Goal: Information Seeking & Learning: Learn about a topic

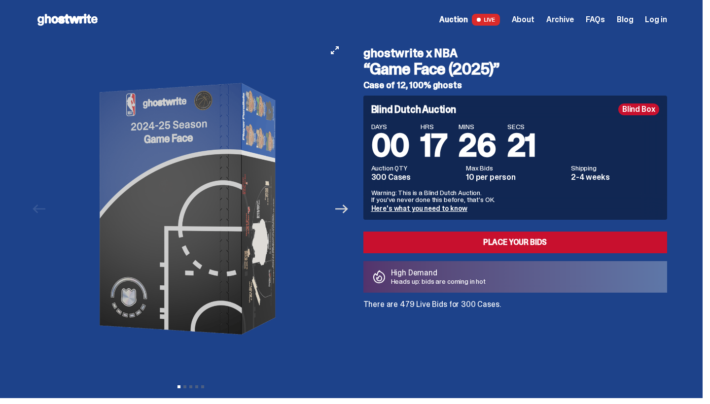
click at [342, 213] on icon "Next" at bounding box center [341, 209] width 13 height 13
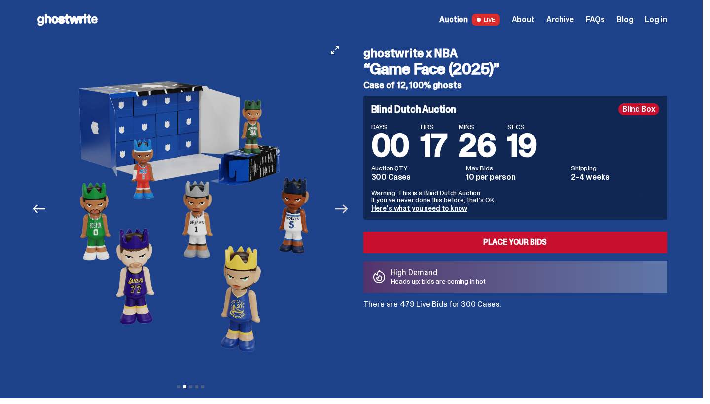
click at [342, 213] on icon "Next" at bounding box center [341, 209] width 13 height 13
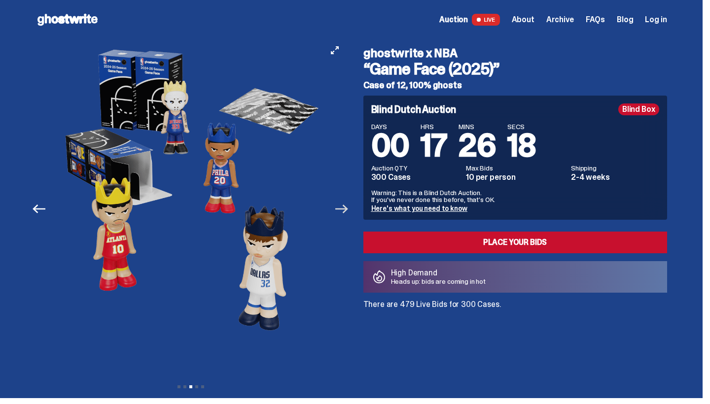
click at [342, 213] on icon "Next" at bounding box center [341, 209] width 13 height 13
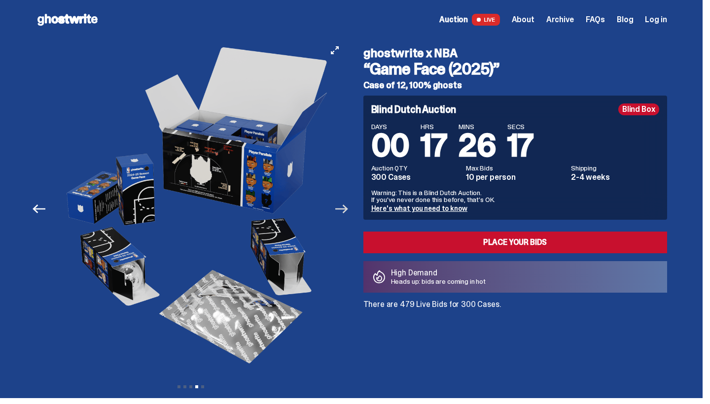
click at [342, 213] on icon "Next" at bounding box center [341, 209] width 13 height 13
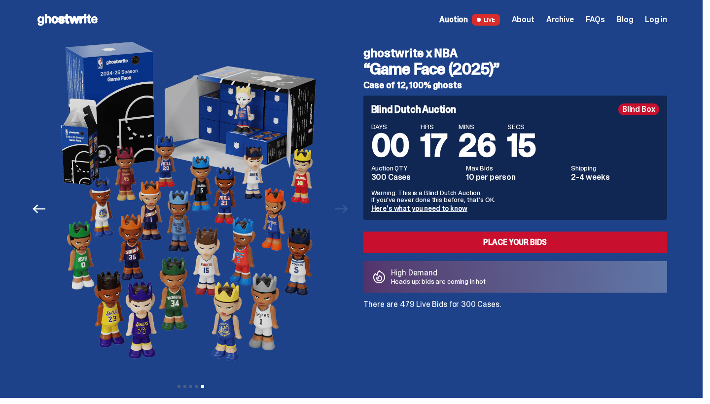
click at [461, 21] on span "Auction" at bounding box center [453, 20] width 29 height 8
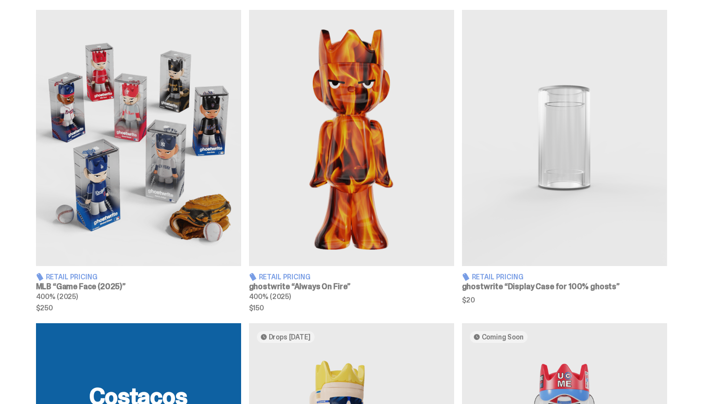
scroll to position [593, 0]
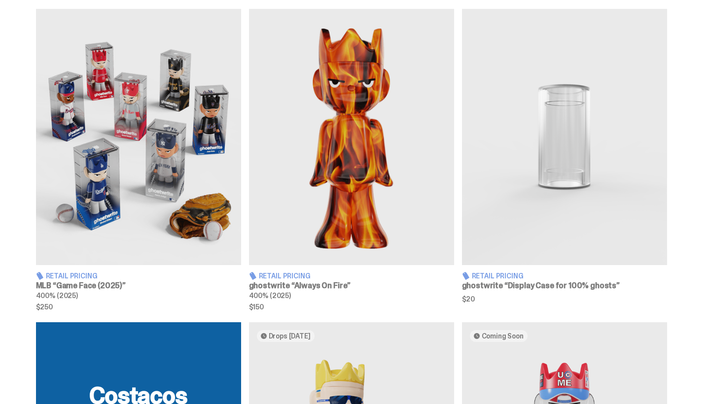
click at [139, 197] on img at bounding box center [138, 137] width 205 height 256
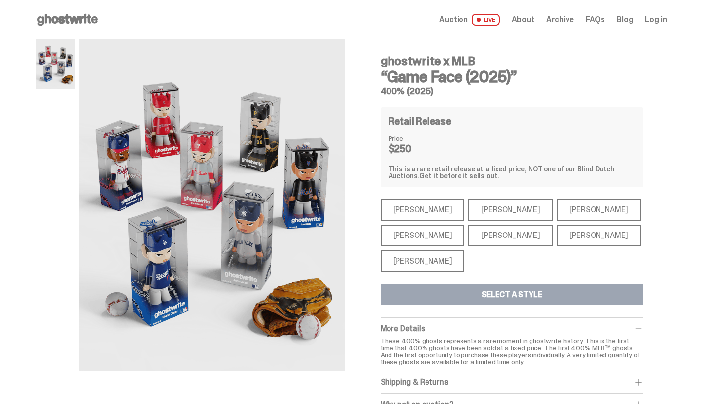
click at [468, 212] on div "[PERSON_NAME]" at bounding box center [510, 210] width 84 height 22
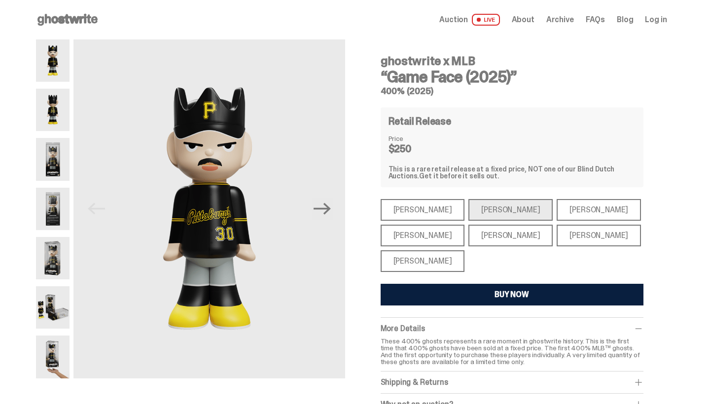
click at [433, 204] on div "[PERSON_NAME]" at bounding box center [422, 210] width 84 height 22
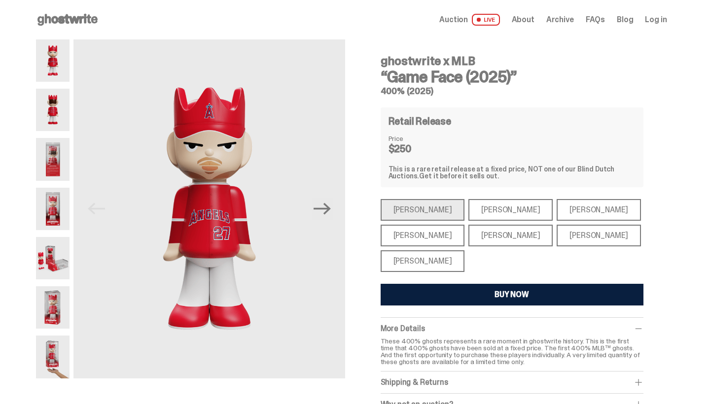
click at [560, 208] on div "[PERSON_NAME]" at bounding box center [598, 210] width 84 height 22
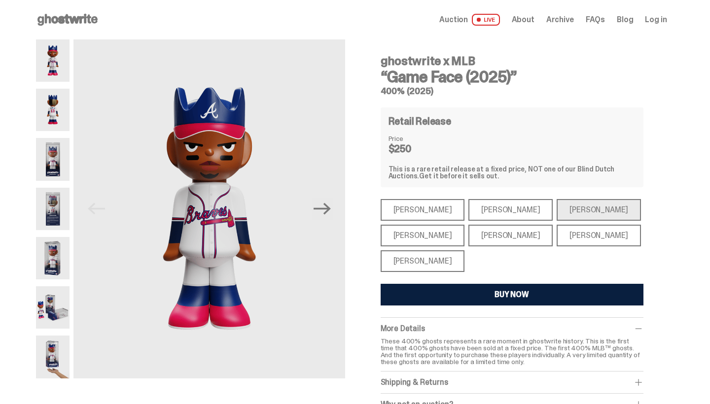
click at [424, 234] on div "[PERSON_NAME]" at bounding box center [422, 236] width 84 height 22
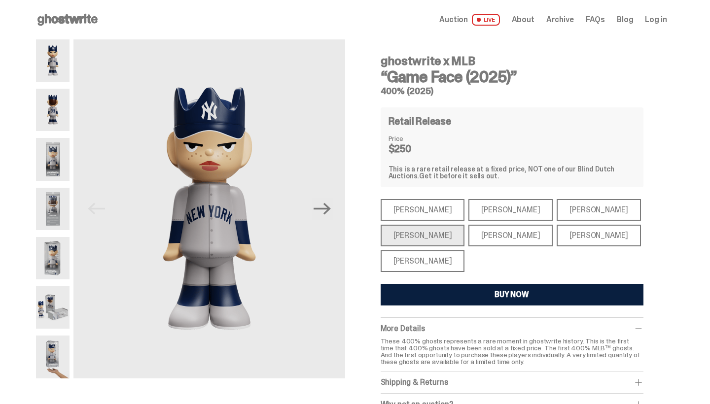
click at [497, 231] on div "[PERSON_NAME]" at bounding box center [510, 236] width 84 height 22
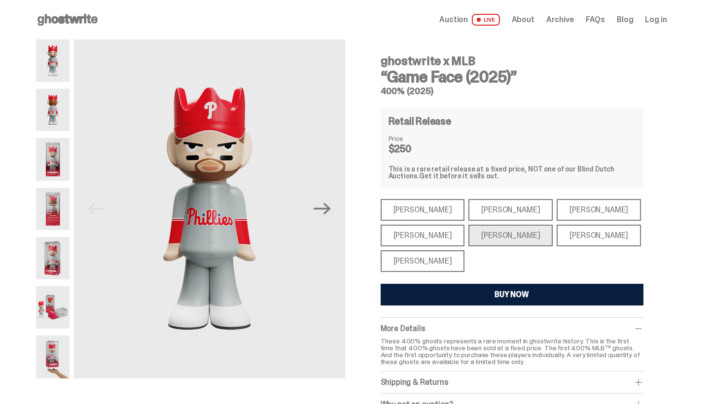
click at [556, 234] on div "[PERSON_NAME]" at bounding box center [598, 236] width 84 height 22
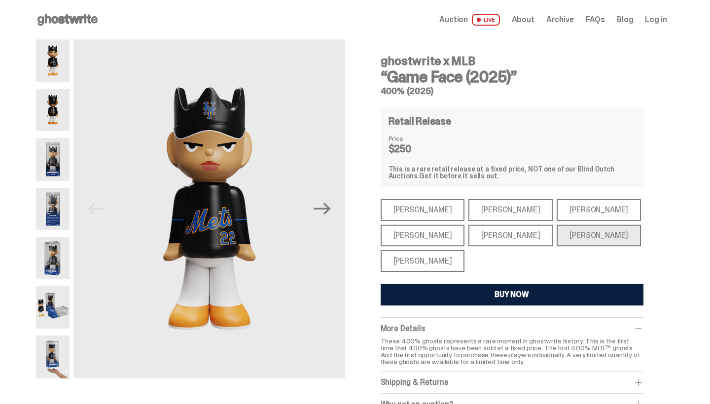
click at [433, 257] on div "[PERSON_NAME]" at bounding box center [422, 261] width 84 height 22
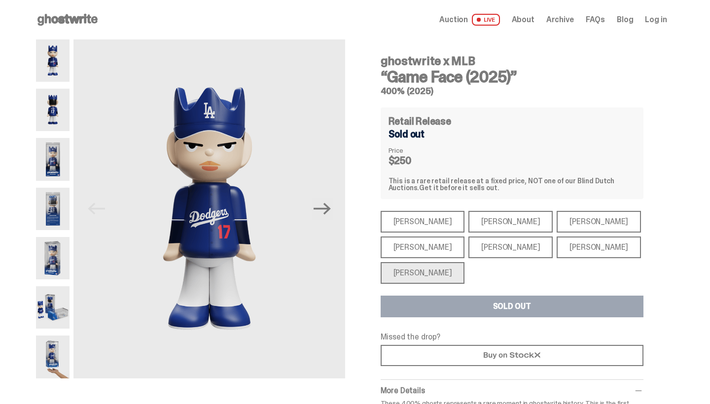
click at [556, 225] on div "[PERSON_NAME]" at bounding box center [598, 222] width 84 height 22
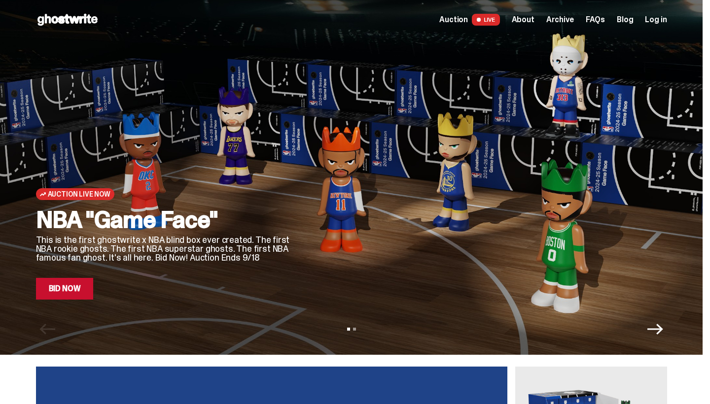
click at [657, 328] on icon "Next" at bounding box center [655, 329] width 16 height 16
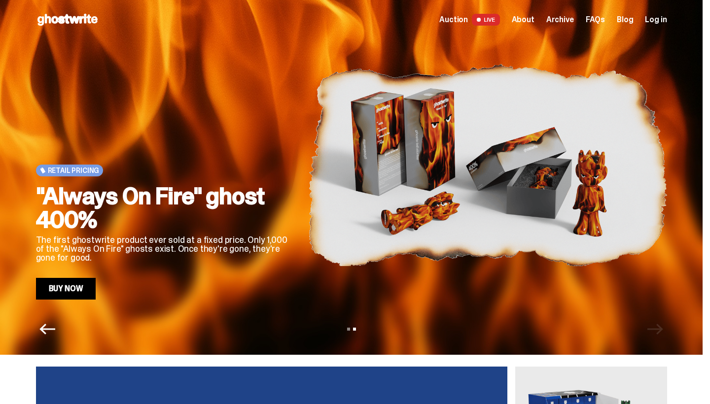
click at [657, 328] on div "View slide 1 View slide 2" at bounding box center [351, 329] width 702 height 16
click at [560, 18] on span "Archive" at bounding box center [560, 20] width 28 height 8
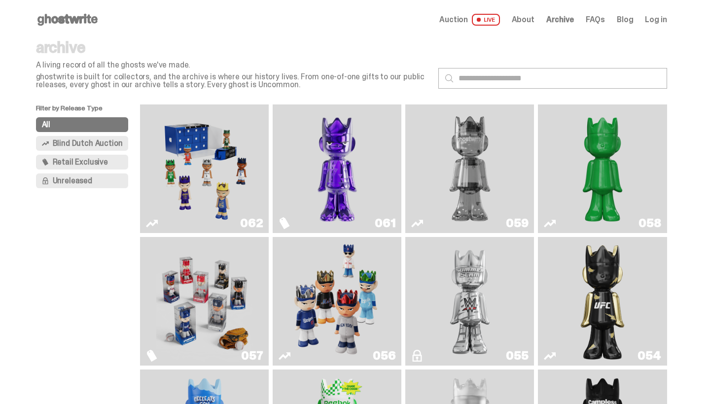
click at [464, 177] on img "Two" at bounding box center [469, 168] width 97 height 121
click at [590, 169] on img "Schrödinger's ghost: Sunday Green" at bounding box center [602, 168] width 97 height 121
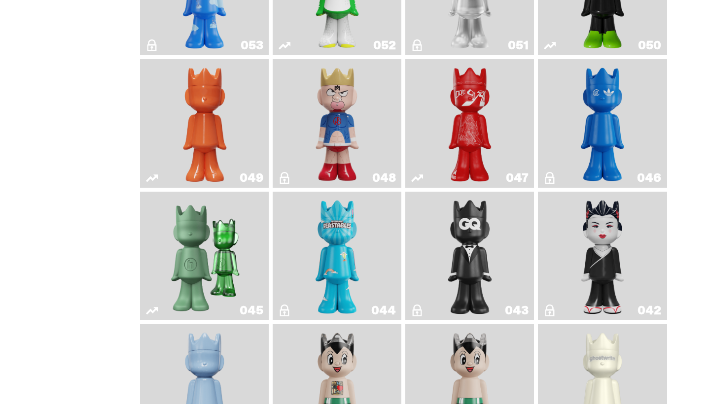
scroll to position [444, 0]
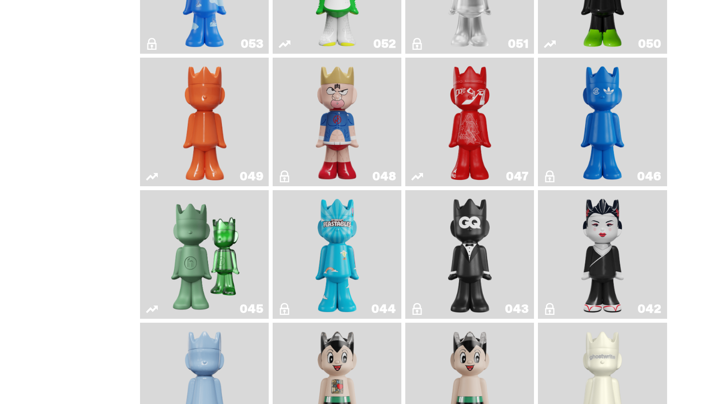
click at [250, 169] on link "049" at bounding box center [204, 122] width 117 height 121
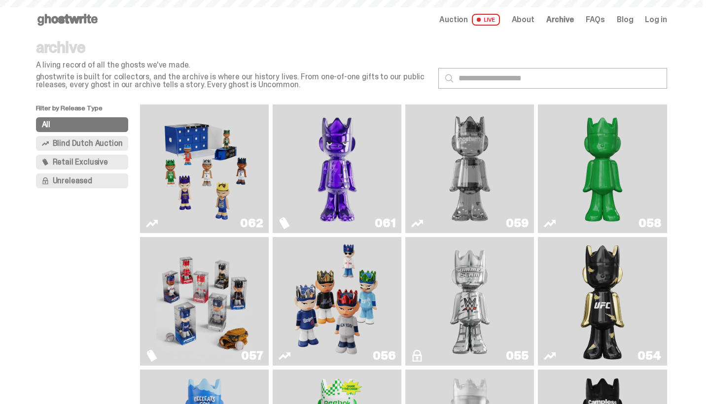
scroll to position [444, 0]
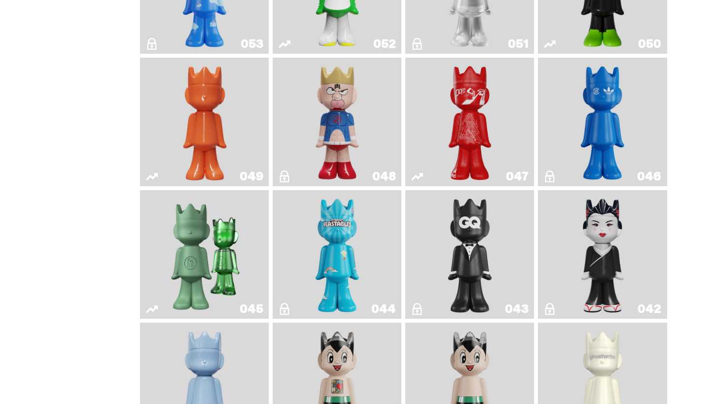
click at [621, 156] on img "ComplexCon HK" at bounding box center [602, 122] width 52 height 121
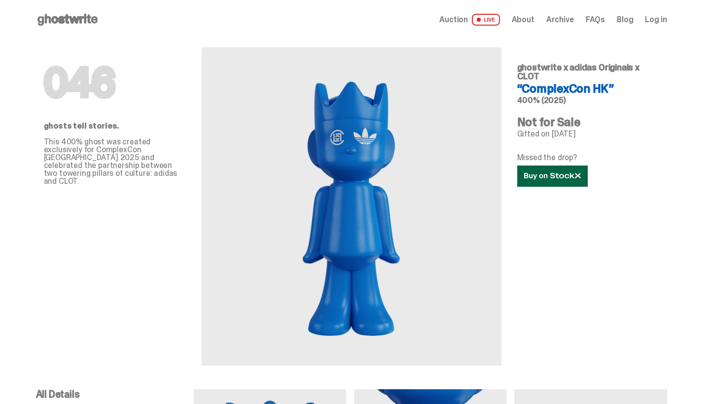
click at [555, 178] on use at bounding box center [552, 175] width 56 height 7
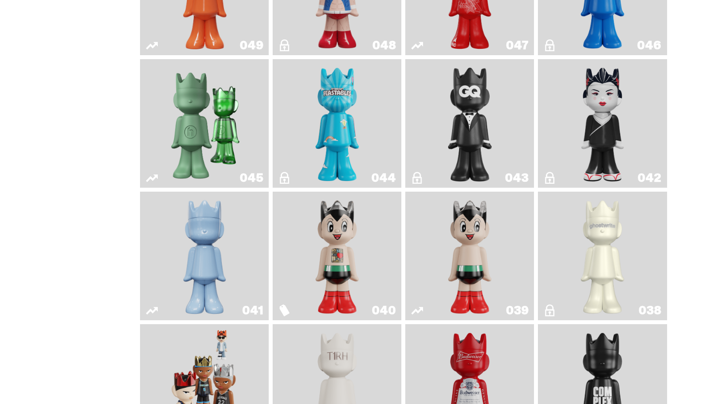
scroll to position [576, 0]
click at [183, 166] on img "Present" at bounding box center [204, 123] width 83 height 121
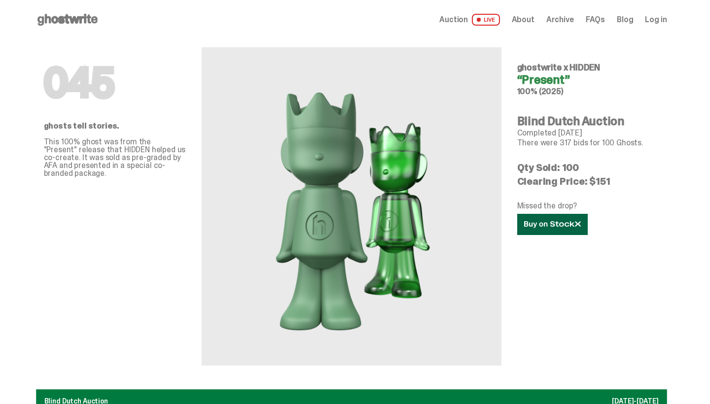
click at [543, 226] on use at bounding box center [552, 224] width 56 height 7
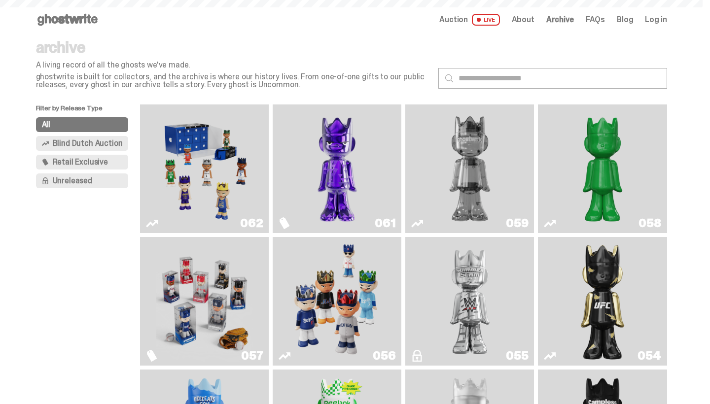
scroll to position [576, 0]
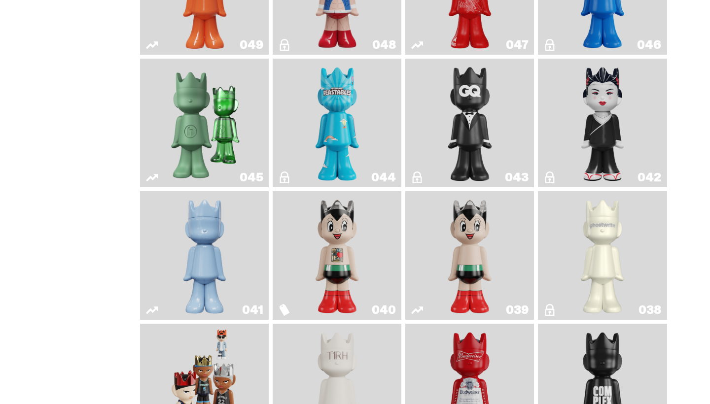
click at [346, 167] on img "Feastables" at bounding box center [337, 123] width 52 height 121
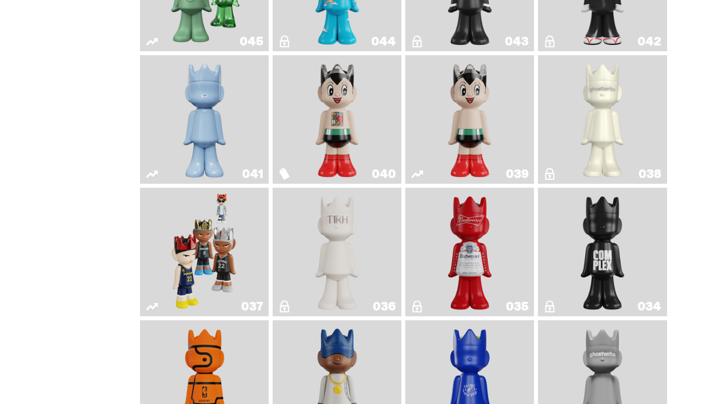
scroll to position [712, 0]
click at [301, 159] on link "040" at bounding box center [336, 119] width 117 height 121
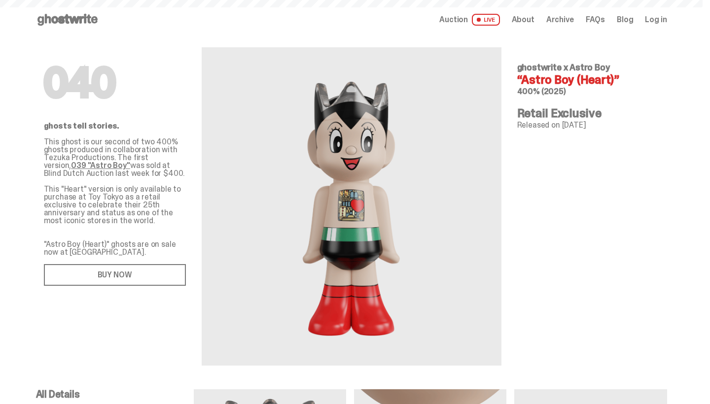
scroll to position [712, 0]
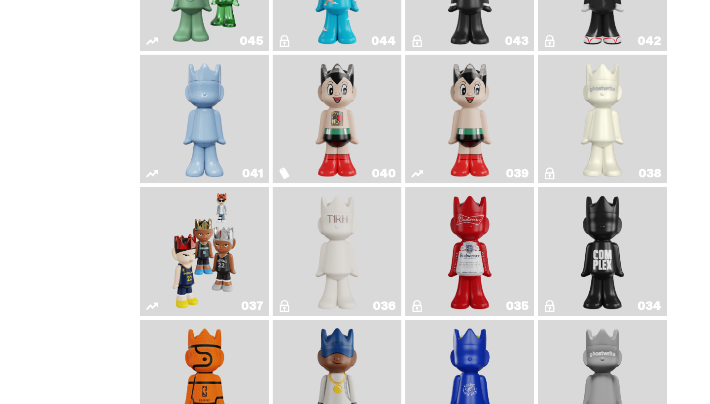
click at [435, 144] on link "039" at bounding box center [469, 119] width 117 height 121
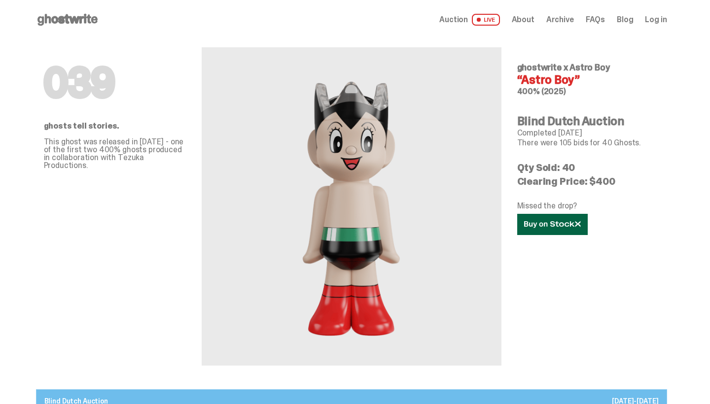
click at [550, 227] on icon at bounding box center [552, 224] width 57 height 7
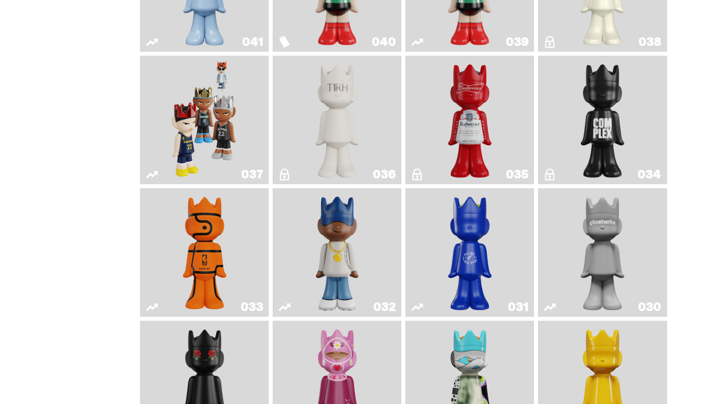
scroll to position [845, 0]
click at [201, 180] on img "Game Face (2024)" at bounding box center [204, 119] width 68 height 121
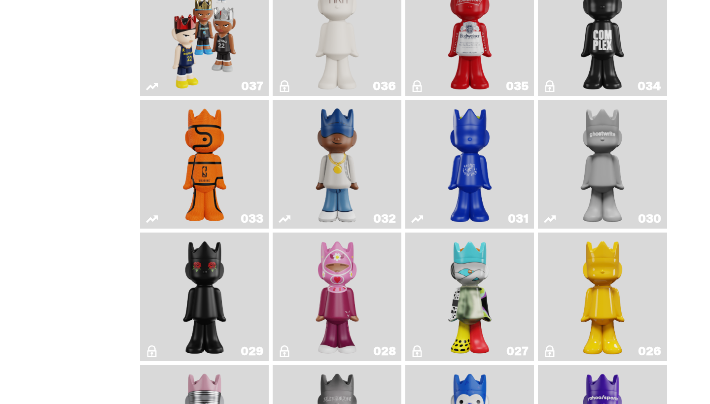
scroll to position [934, 0]
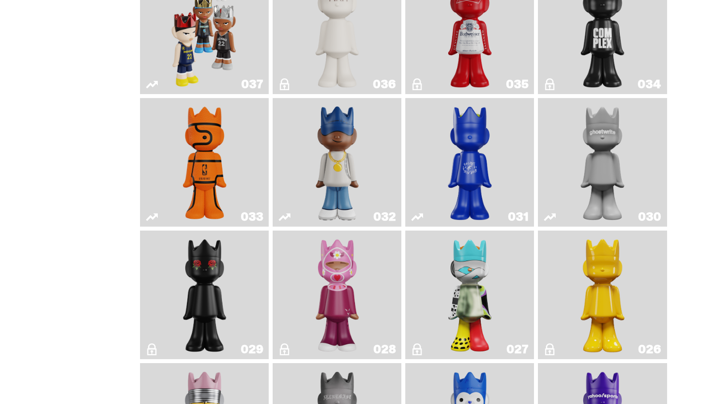
click at [604, 79] on img "Complex" at bounding box center [602, 29] width 52 height 121
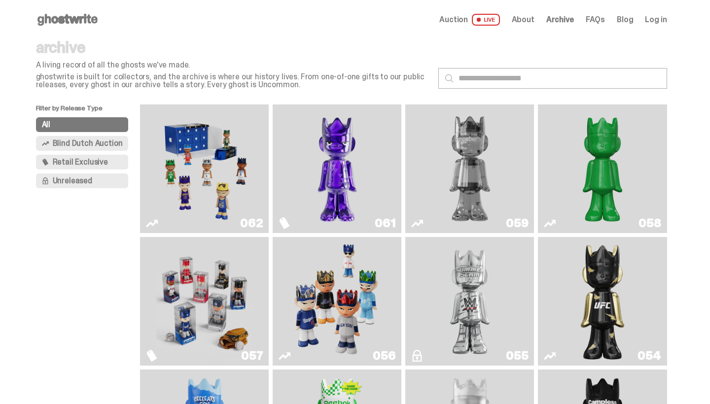
click at [314, 151] on img "Fantasy" at bounding box center [337, 168] width 97 height 121
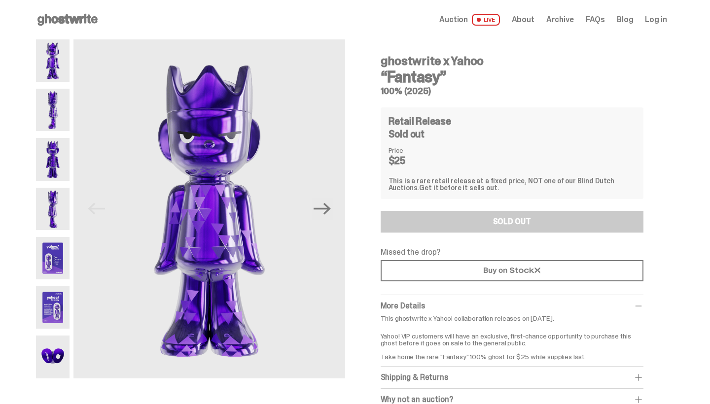
click at [456, 18] on span "Auction" at bounding box center [453, 20] width 29 height 8
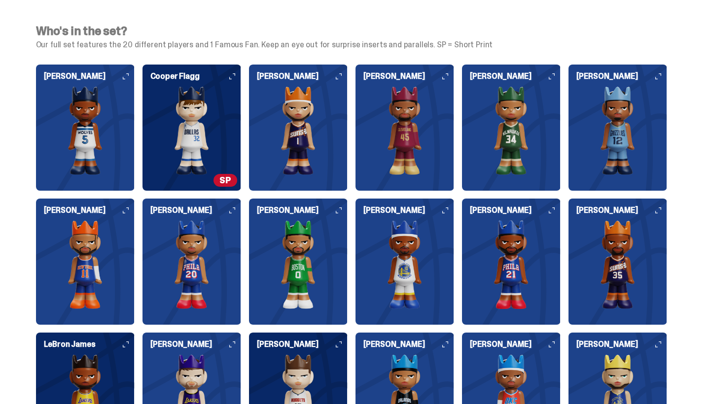
scroll to position [1019, 0]
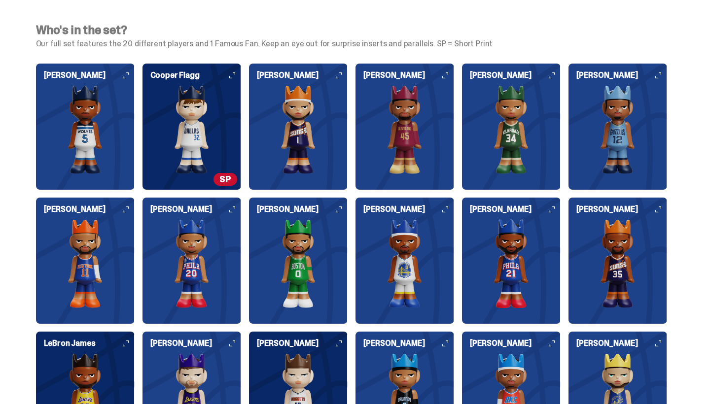
click at [210, 96] on img at bounding box center [191, 129] width 99 height 89
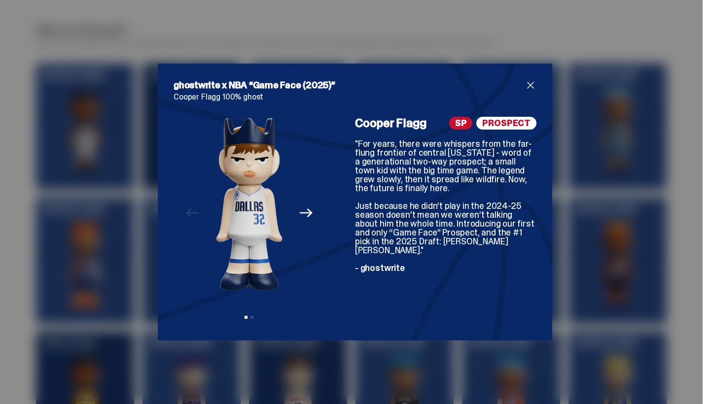
click at [527, 86] on span "close" at bounding box center [530, 85] width 12 height 12
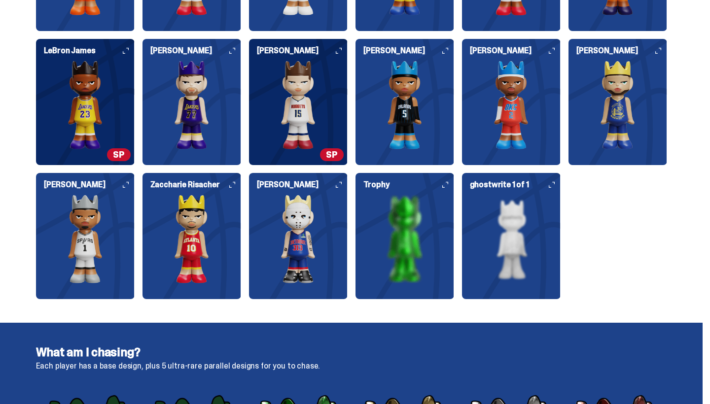
scroll to position [1315, 0]
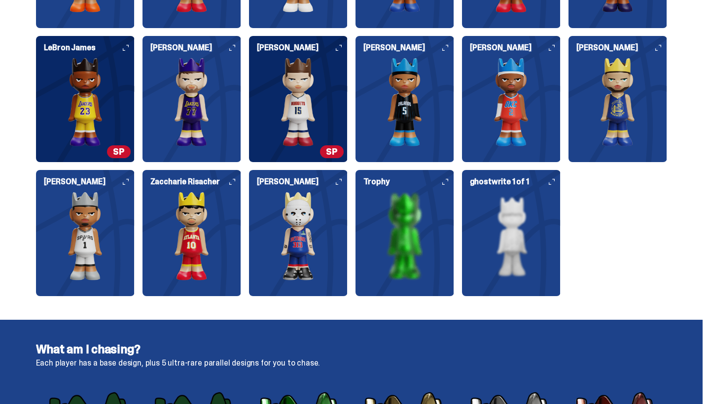
click at [328, 230] on img at bounding box center [298, 236] width 99 height 89
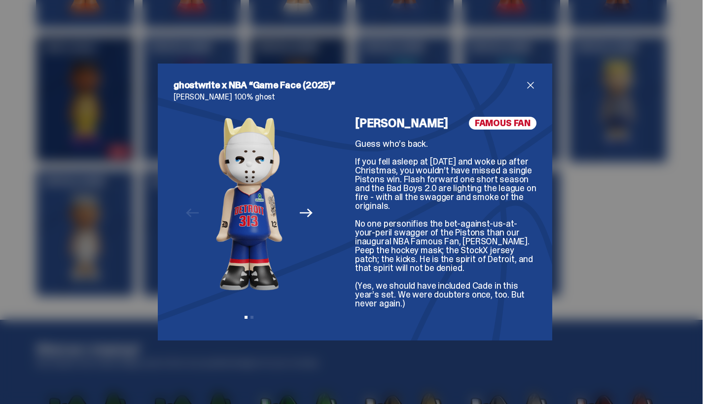
click at [528, 85] on span "close" at bounding box center [530, 85] width 12 height 12
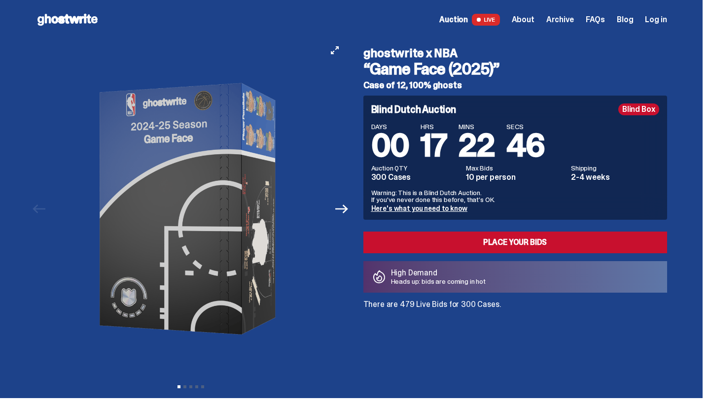
scroll to position [0, 0]
click at [50, 14] on icon at bounding box center [67, 20] width 63 height 16
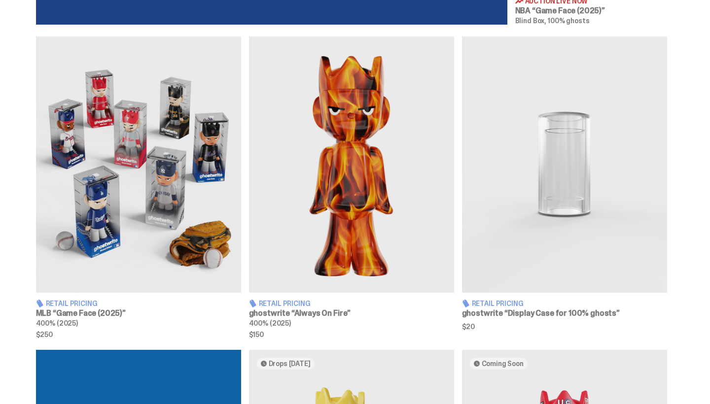
scroll to position [567, 0]
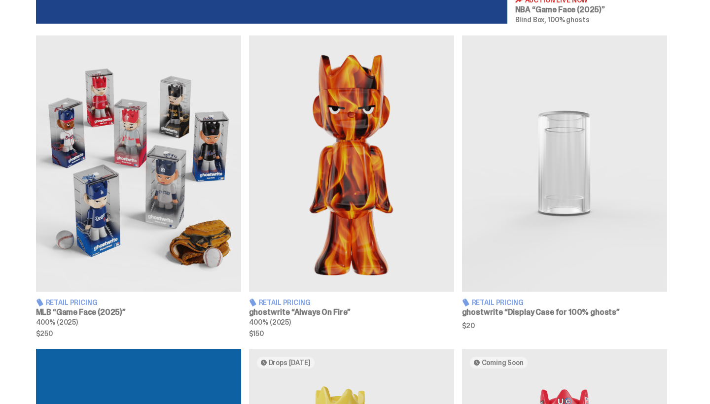
click at [310, 235] on img at bounding box center [351, 163] width 205 height 256
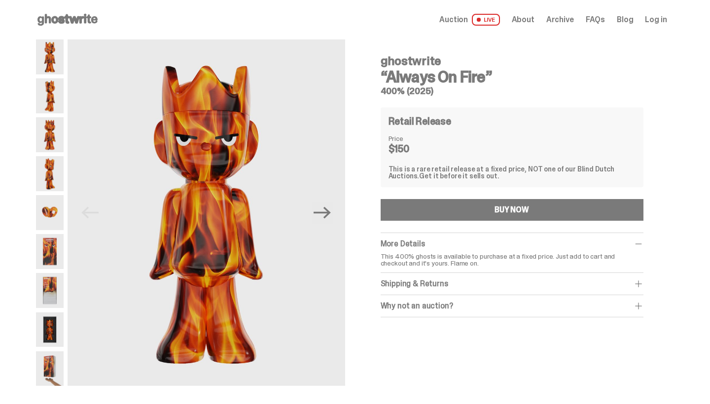
click at [55, 198] on img at bounding box center [50, 212] width 28 height 35
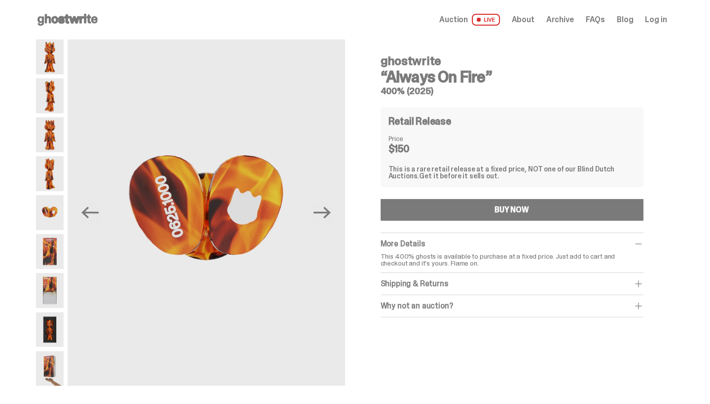
click at [53, 248] on img at bounding box center [50, 251] width 28 height 35
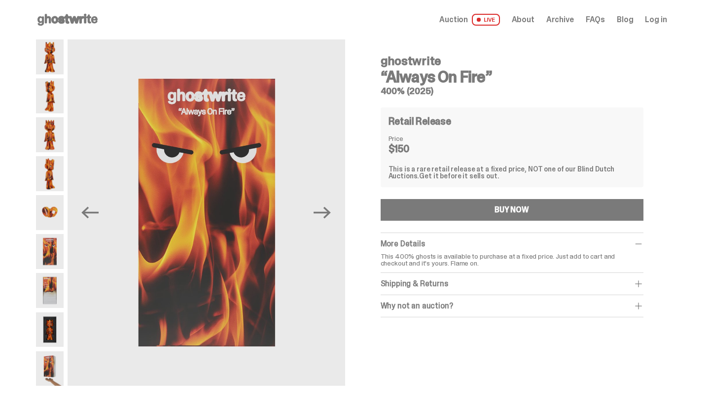
click at [53, 271] on div at bounding box center [50, 212] width 28 height 346
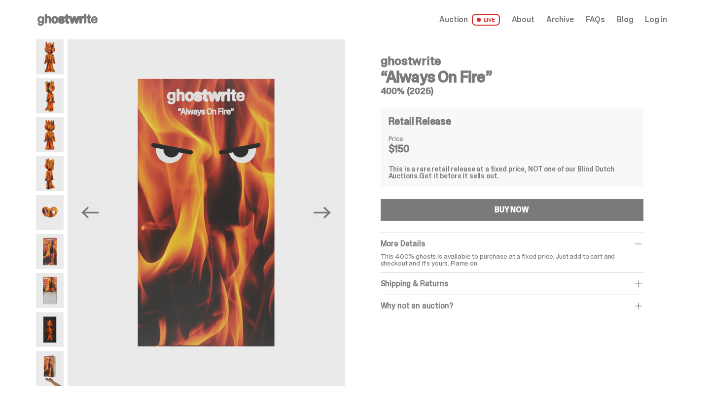
click at [53, 284] on img at bounding box center [50, 290] width 28 height 35
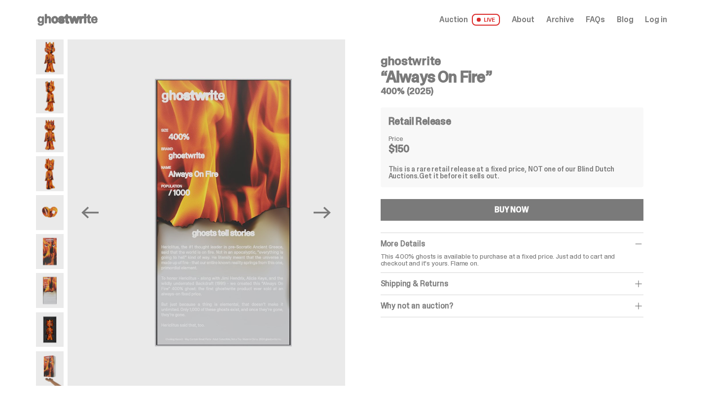
click at [49, 329] on img at bounding box center [50, 329] width 28 height 35
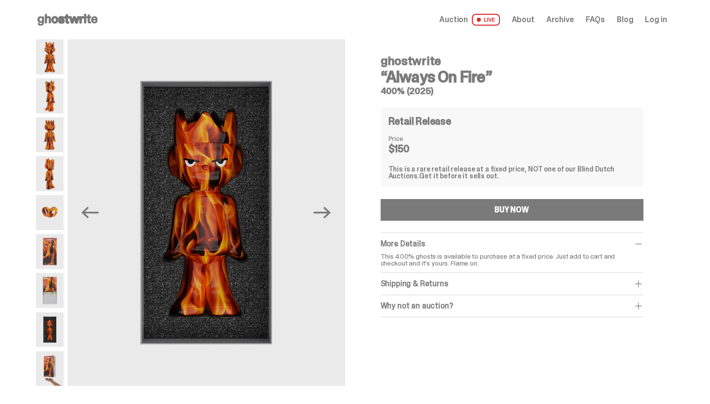
click at [52, 348] on div at bounding box center [50, 212] width 28 height 346
click at [52, 355] on img at bounding box center [50, 368] width 28 height 35
